Goal: Transaction & Acquisition: Purchase product/service

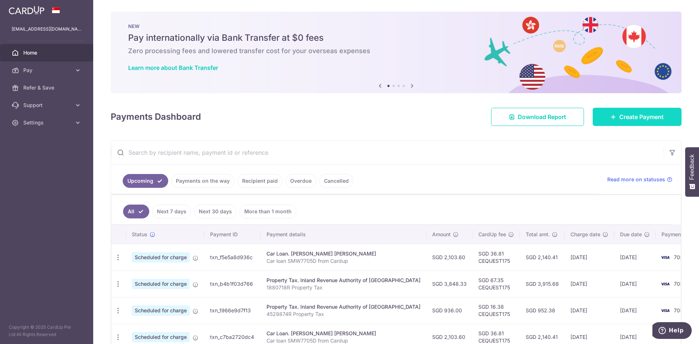
click at [619, 114] on span "Create Payment" at bounding box center [641, 116] width 44 height 9
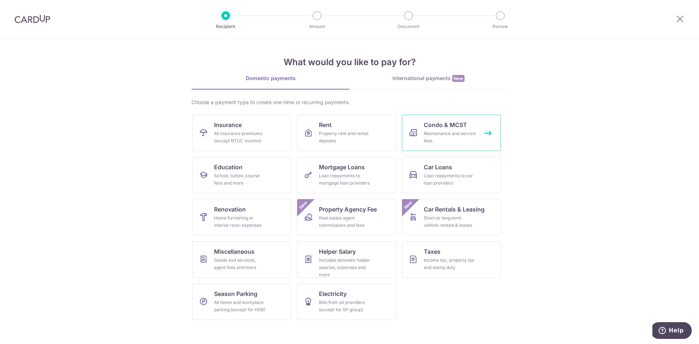
click at [443, 125] on span "Condo & MCST" at bounding box center [445, 125] width 43 height 9
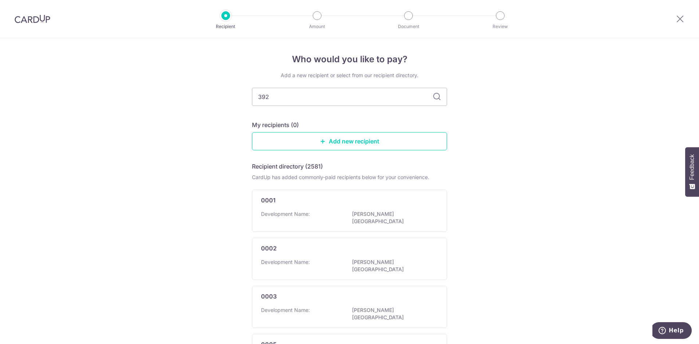
type input "3925"
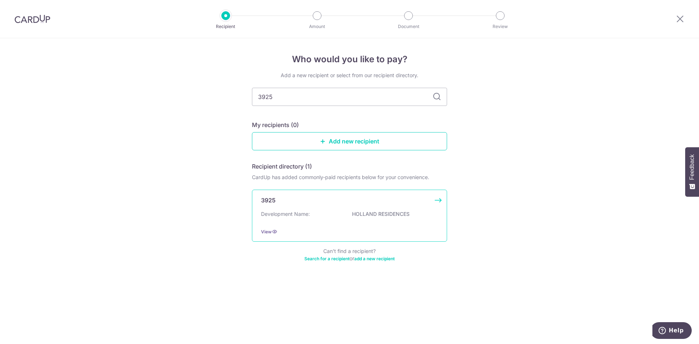
click at [372, 216] on p "HOLLAND RESIDENCES" at bounding box center [393, 213] width 82 height 7
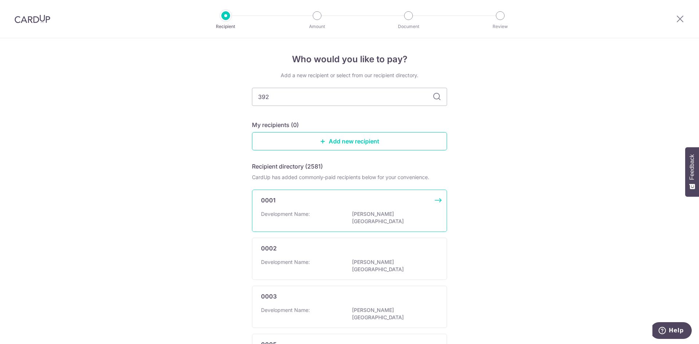
type input "3925"
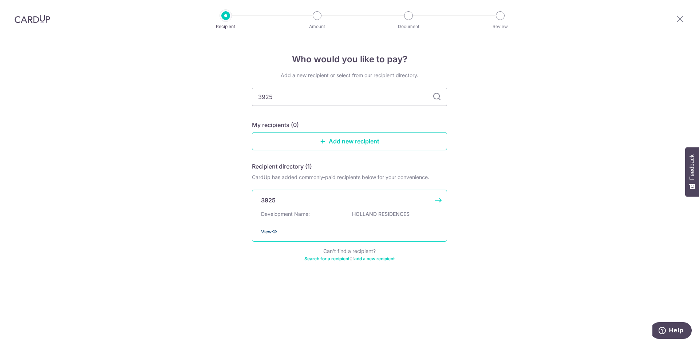
click at [262, 232] on span "View" at bounding box center [266, 231] width 11 height 5
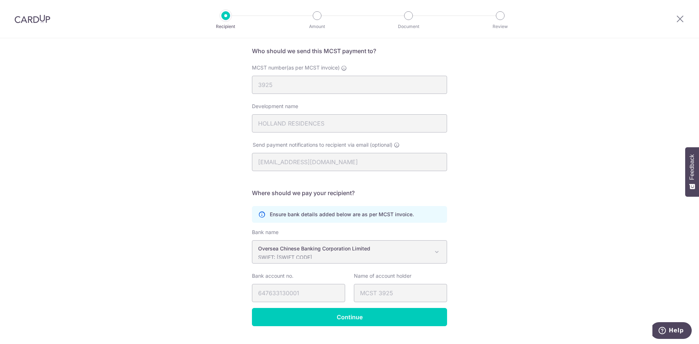
scroll to position [69, 0]
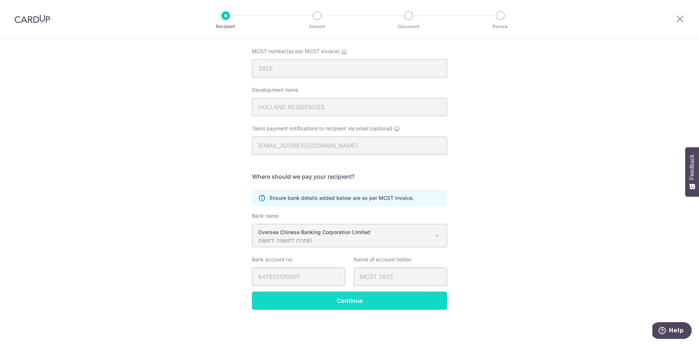
click at [342, 301] on input "Continue" at bounding box center [349, 301] width 195 height 18
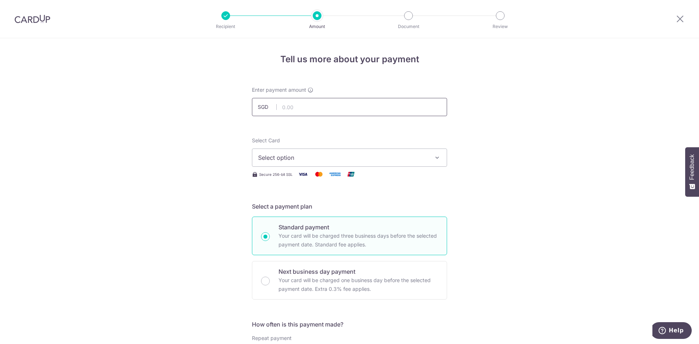
drag, startPoint x: 316, startPoint y: 109, endPoint x: 316, endPoint y: 116, distance: 6.6
click at [316, 109] on input "text" at bounding box center [349, 107] width 195 height 18
type input "2,625.00"
click at [314, 161] on span "Select option" at bounding box center [343, 157] width 170 height 9
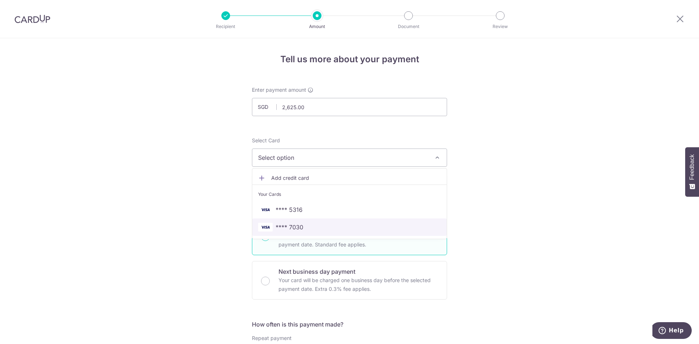
click at [301, 227] on span "**** 7030" at bounding box center [349, 227] width 183 height 9
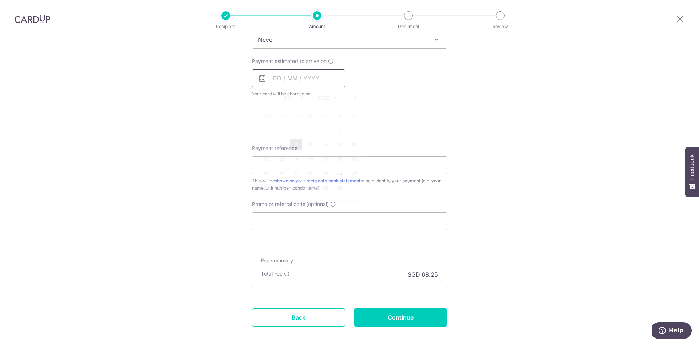
click at [274, 82] on input "text" at bounding box center [298, 78] width 93 height 18
click at [293, 144] on link "7" at bounding box center [296, 145] width 12 height 12
type input "07/10/2025"
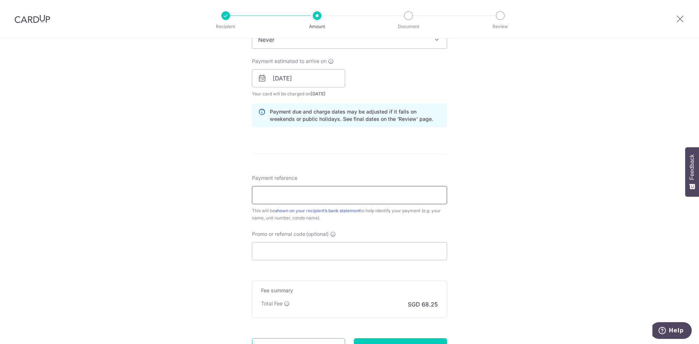
click at [282, 192] on input "Payment reference" at bounding box center [349, 195] width 195 height 18
type input "Woo Boon Ho 03unit0309"
click at [260, 253] on input "Promo or referral code (optional)" at bounding box center [349, 251] width 195 height 18
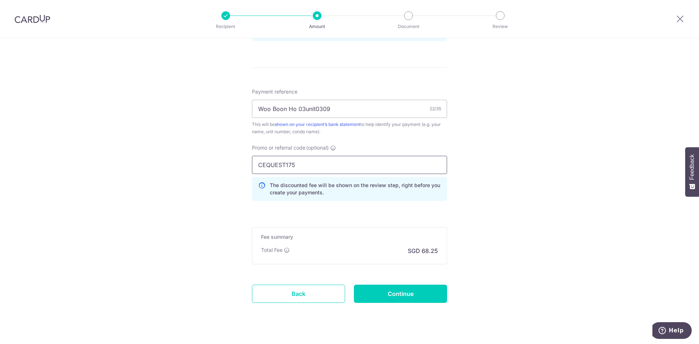
scroll to position [415, 0]
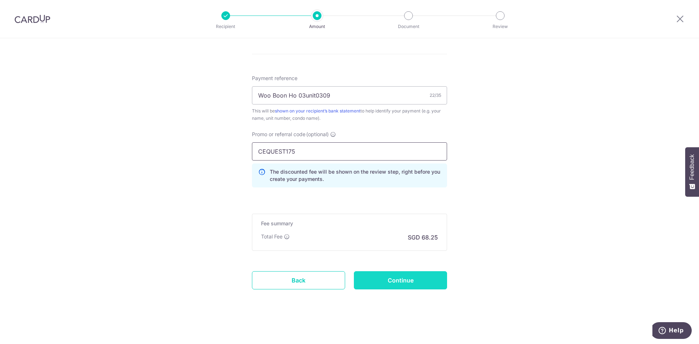
type input "CEQUEST175"
click at [387, 280] on input "Continue" at bounding box center [400, 280] width 93 height 18
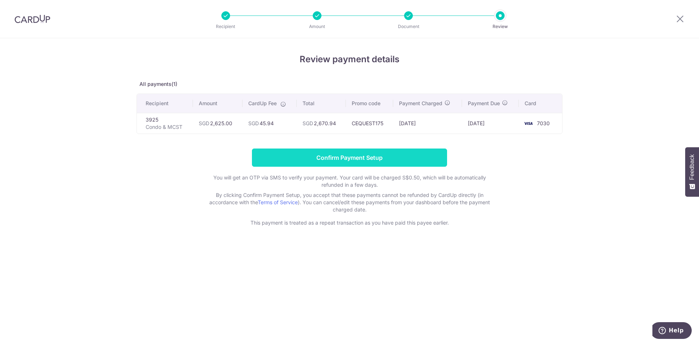
drag, startPoint x: 353, startPoint y: 158, endPoint x: 367, endPoint y: 164, distance: 15.7
click at [353, 158] on input "Confirm Payment Setup" at bounding box center [349, 158] width 195 height 18
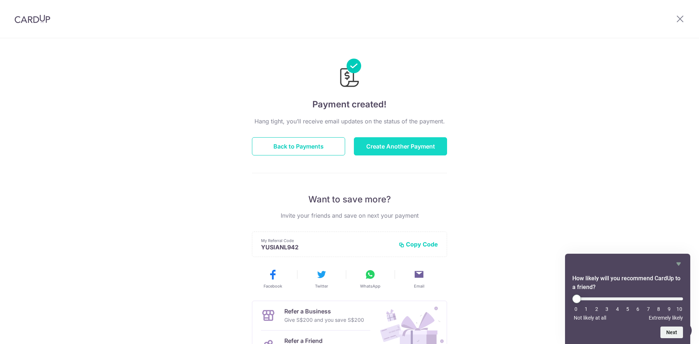
click at [407, 144] on button "Create Another Payment" at bounding box center [400, 146] width 93 height 18
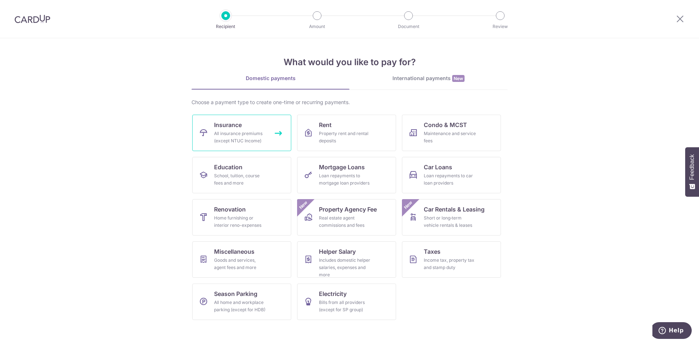
click at [236, 127] on span "Insurance" at bounding box center [228, 125] width 28 height 9
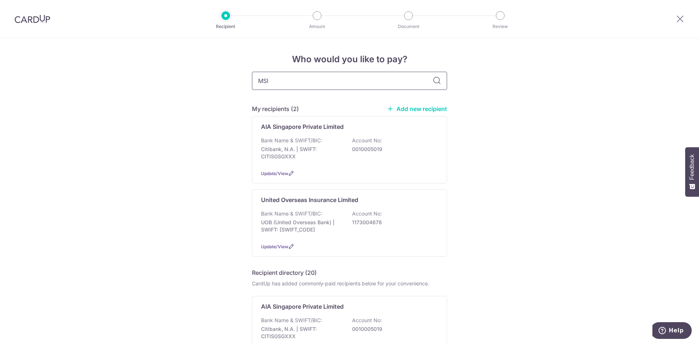
type input "MSIG"
